Goal: Use online tool/utility: Utilize a website feature to perform a specific function

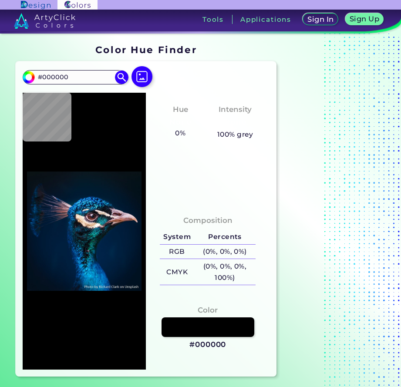
type input "#0a131a"
type input "#0A131A"
type input "#091722"
type input "#061927"
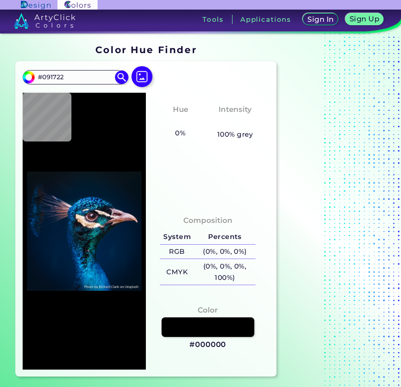
type input "#061927"
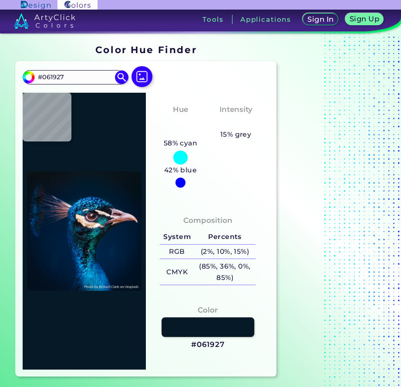
type input "#031a2a"
type input "#031A2A"
type input "#011b2c"
type input "#011B2C"
type input "#011a2c"
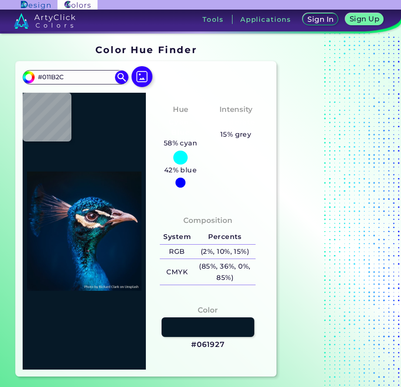
type input "#011A2C"
type input "#011a2e"
type input "#011A2E"
type input "#011c2f"
type input "#011C2F"
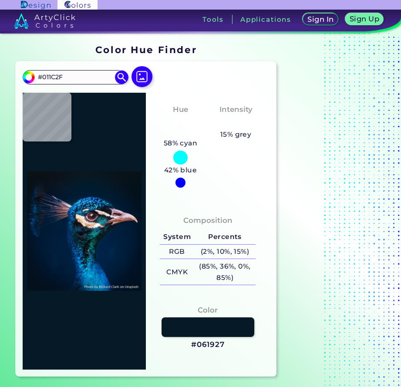
type input "#031a2c"
type input "#031A2C"
type input "#061927"
type input "#091722"
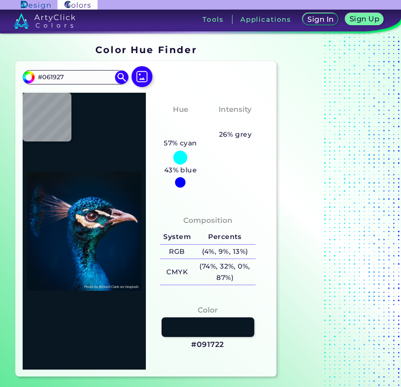
type input "#091722"
type input "#0b151e"
type input "#0B151E"
type input "#000000"
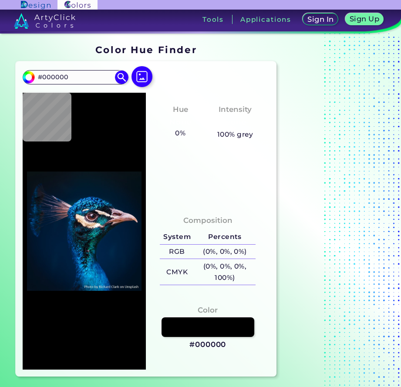
type input "#0b121a"
type input "#0B121A"
type input "#081826"
type input "#021728"
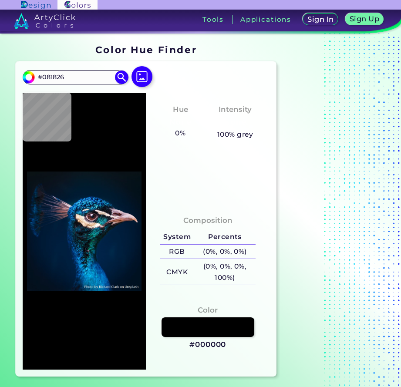
type input "#021728"
type input "#02182f"
type input "#02182F"
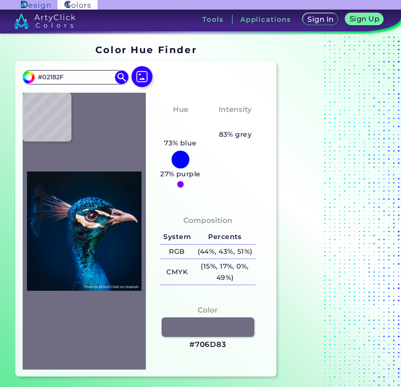
type input "#706d83"
type input "#706D83"
type input "#96666a"
type input "#96666A"
type input "#ebc3cd"
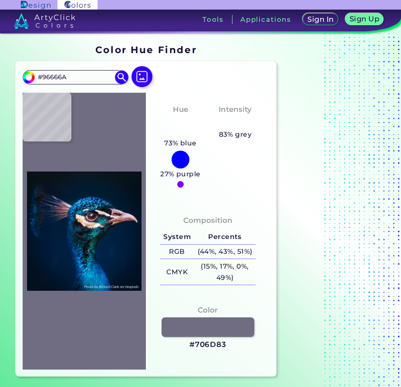
type input "#EBC3CD"
type input "#415480"
type input "#013b6d"
type input "#013B6D"
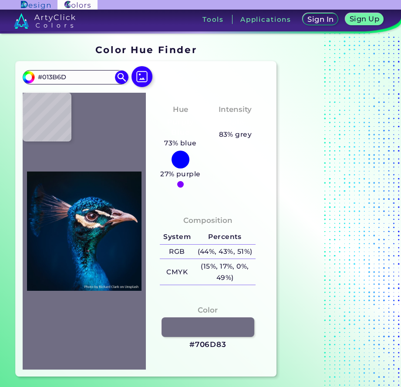
type input "#0d4374"
type input "#0D4374"
type input "#1b80d2"
type input "#1B80D2"
type input "#0663a7"
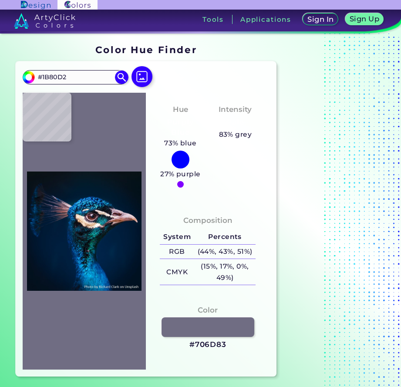
type input "#0663A7"
type input "#032149"
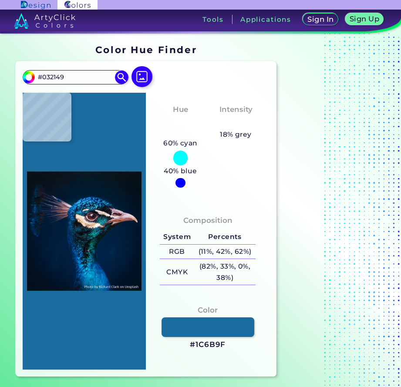
type input "#1c6b9f"
type input "#1C6B9F"
type input "#02112d"
type input "#02112D"
type input "#133c60"
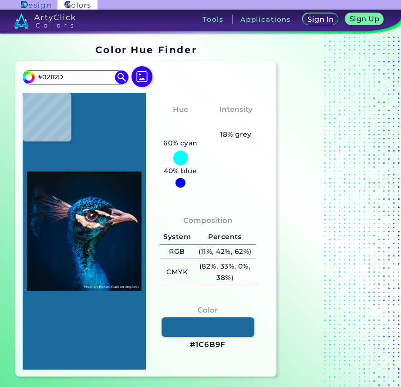
type input "#133C60"
type input "#2f3047"
type input "#2F3047"
type input "#111014"
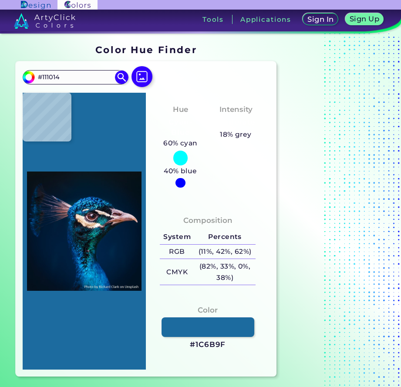
type input "#0f1319"
type input "#0F1319"
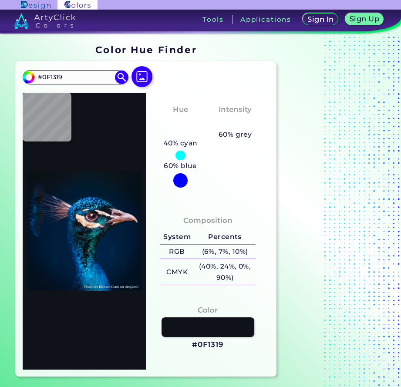
type input "#7c6655"
type input "#7C6655"
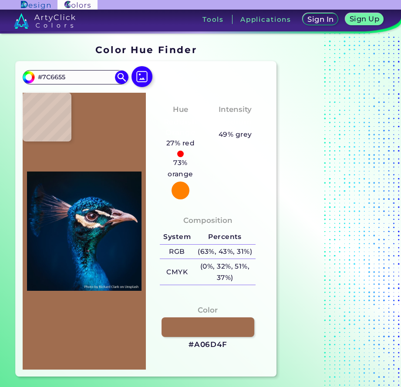
type input "#a06d4f"
type input "#A06D4F"
type input "#e8c4a3"
type input "#E8C4A3"
type input "#d7ad8a"
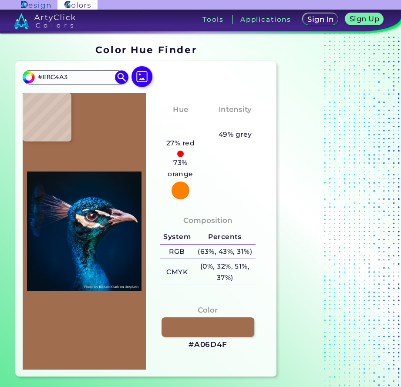
type input "#D7AD8A"
type input "#8f6243"
type input "#8F6243"
type input "#c59b79"
type input "#C59B79"
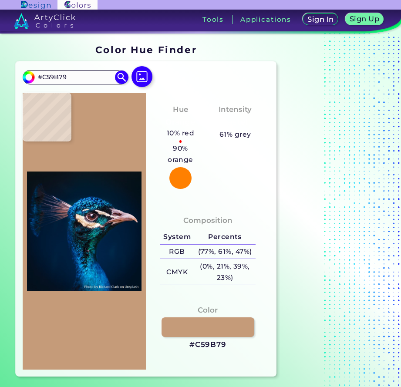
type input "#f5cfb2"
type input "#F5CFB2"
type input "#e4c3ac"
type input "#E4C3AC"
type input "#d5ad95"
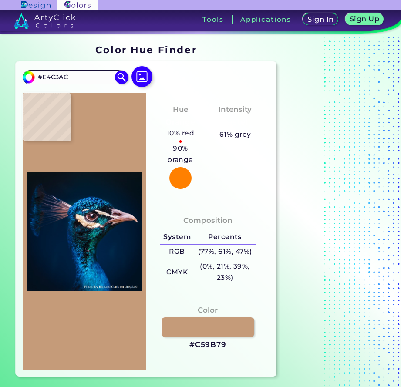
type input "#D5AD95"
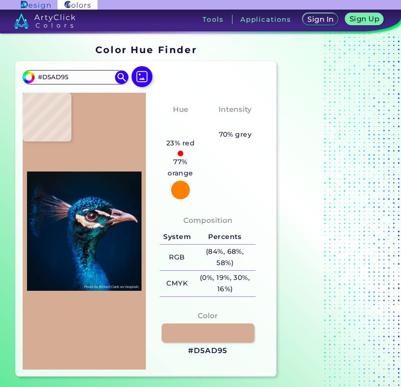
type input "#af9387"
type input "#AF9387"
type input "#23192e"
type input "#23192E"
type input "#1770a8"
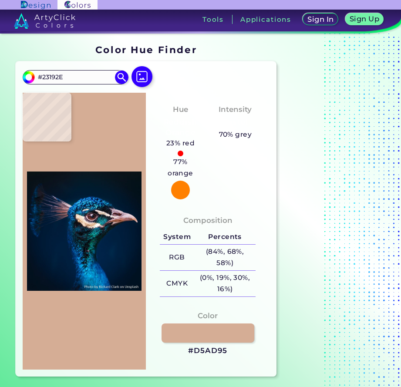
type input "#1770A8"
type input "#003667"
type input "#011e3c"
type input "#011E3C"
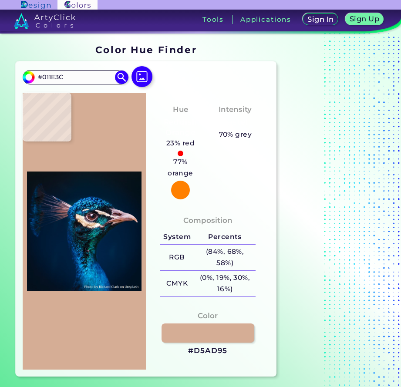
type input "#011c37"
type input "#011C37"
type input "#001e3a"
type input "#001E3A"
type input "#011c39"
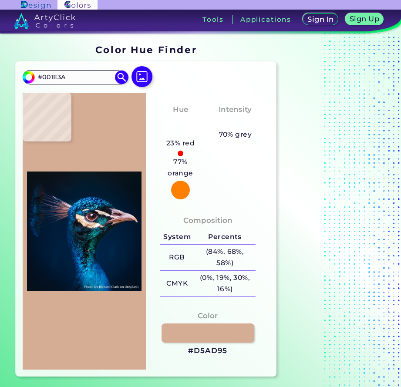
type input "#011C39"
type input "#001a35"
type input "#001A35"
type input "#011933"
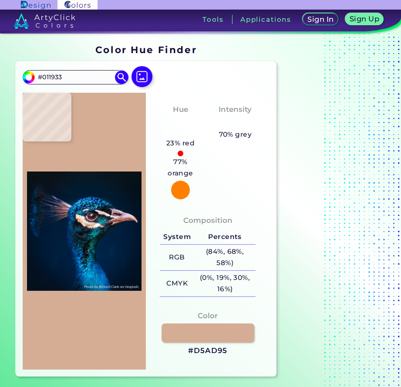
type input "#021932"
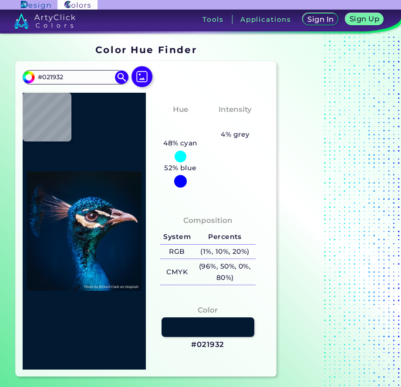
type input "#021732"
type input "#011833"
type input "#001932"
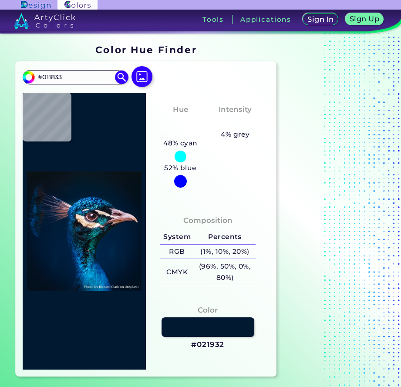
type input "#001932"
type input "#021732"
type input "#072b4a"
type input "#072B4A"
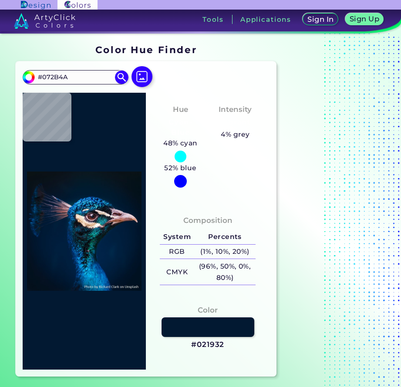
type input "#07274f"
type input "#07274F"
type input "#00142c"
type input "#00142C"
type input "#01152d"
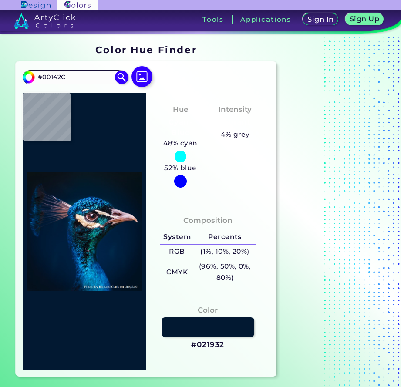
type input "#01152D"
type input "#02142a"
type input "#02142A"
type input "#00152a"
type input "#00152A"
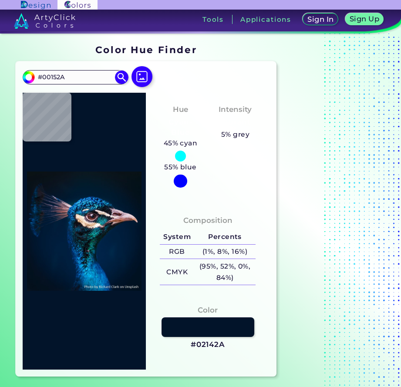
type input "#00162f"
type input "#00162F"
type input "#001a35"
type input "#001A35"
type input "#001b38"
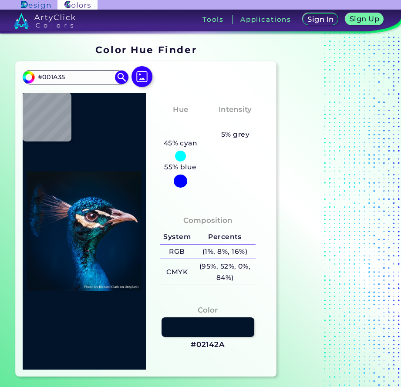
type input "#001B38"
type input "#011c3a"
type input "#011C3A"
type input "#001d3b"
type input "#001D3B"
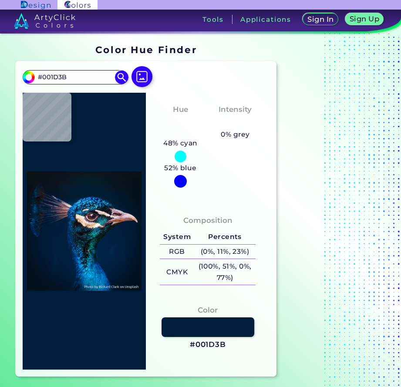
type input "#c4b1b6"
type input "#C4B1B6"
type input "#011627"
type input "#07151e"
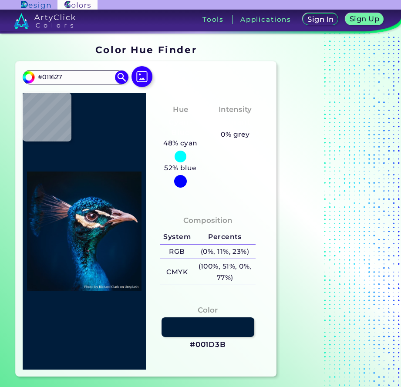
type input "#07151E"
type input "#000000"
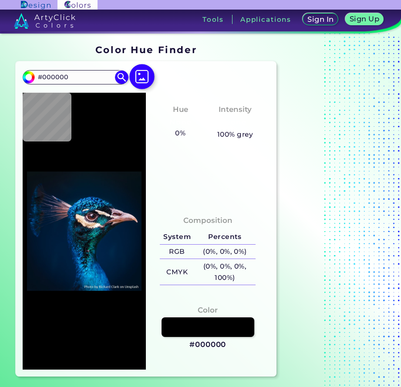
click at [141, 68] on img at bounding box center [141, 76] width 25 height 25
click at [0, 0] on input "file" at bounding box center [0, 0] width 0 height 0
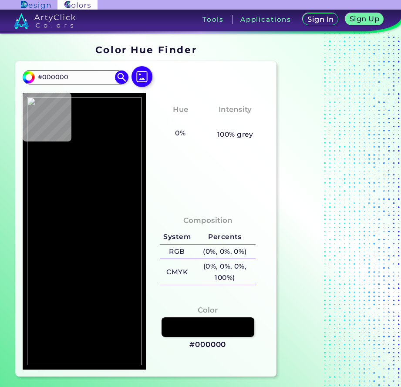
type input "#453e38"
type input "#453E38"
type input "#302515"
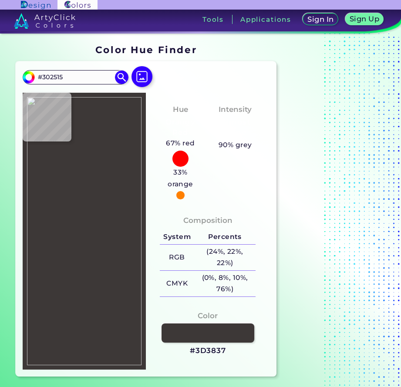
type input "#3d3837"
type input "#3D3837"
type input "#1b1615"
type input "#1B1615"
type input "#3d3938"
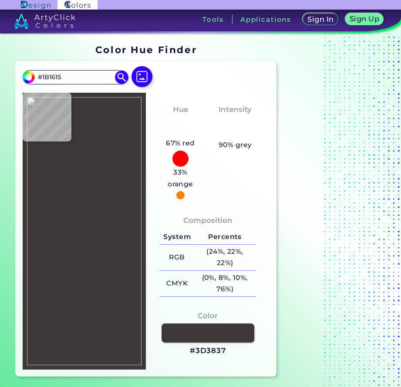
type input "#3D3938"
type input "#514d4c"
type input "#514D4C"
type input "#4e4a49"
type input "#4E4A49"
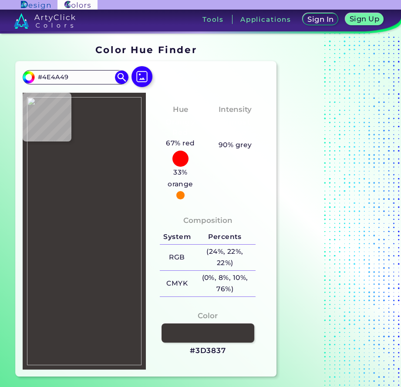
type input "#3c3737"
type input "#3C3737"
type input "#2d2c2d"
type input "#2D2C2D"
type input "#363437"
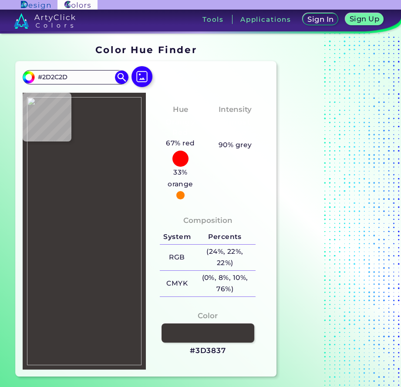
type input "#363437"
type input "#302c2b"
type input "#302C2B"
type input "#544d4c"
type input "#544D4C"
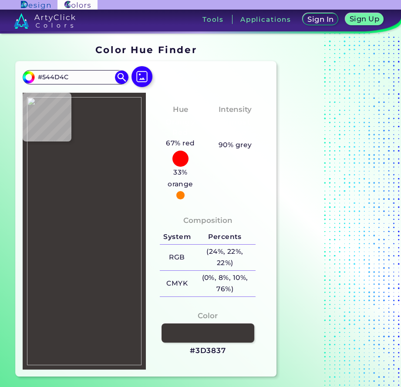
type input "#514b48"
type input "#514B48"
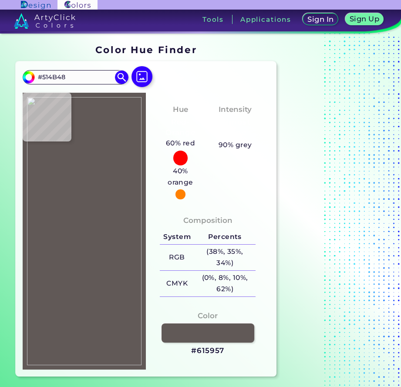
type input "#615957"
type input "#5a5150"
type input "#5A5150"
type input "#484342"
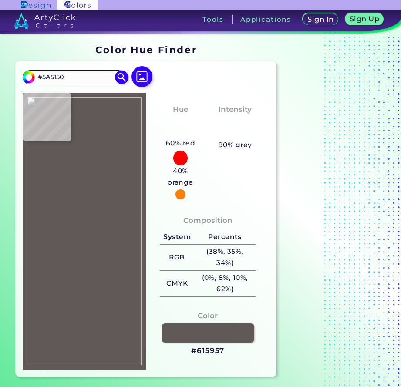
type input "#484342"
type input "#373638"
type input "#373535"
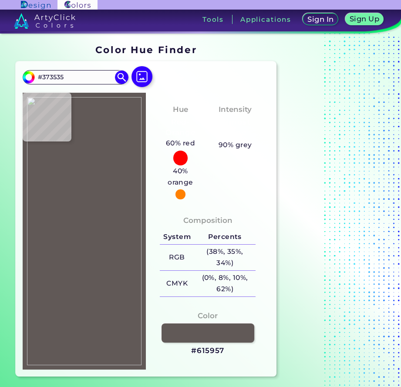
type input "#393333"
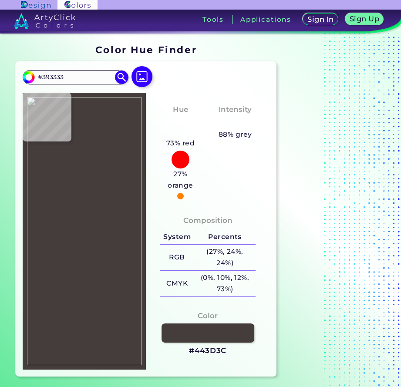
type input "#443d3c"
type input "#443D3C"
type input "#4c4543"
type input "#4C4543"
type input "#4d4644"
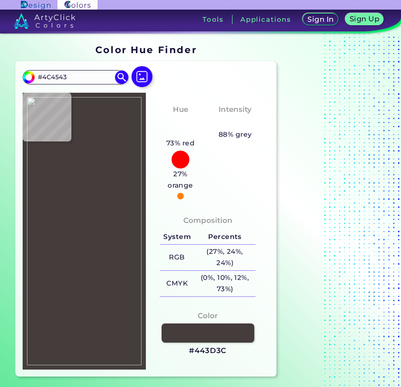
type input "#4D4644"
type input "#34302d"
type input "#34302D"
type input "#453c3b"
type input "#453C3B"
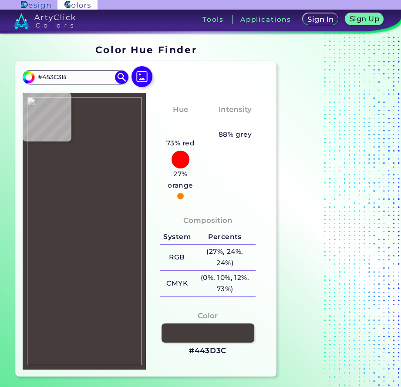
type input "#453d3c"
type input "#453D3C"
type input "#282323"
type input "#4d4644"
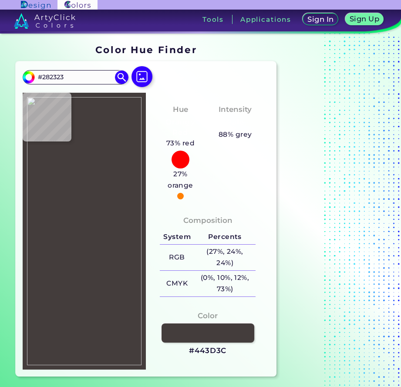
type input "#4D4644"
type input "#393534"
type input "#383433"
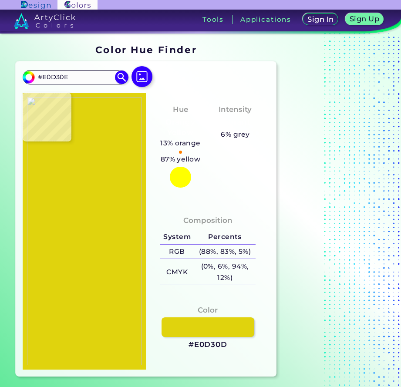
click at [40, 303] on img at bounding box center [84, 231] width 115 height 268
click at [209, 251] on h5 "(88%, 83%, 5%)" at bounding box center [225, 252] width 62 height 14
